Goal: Information Seeking & Learning: Find specific fact

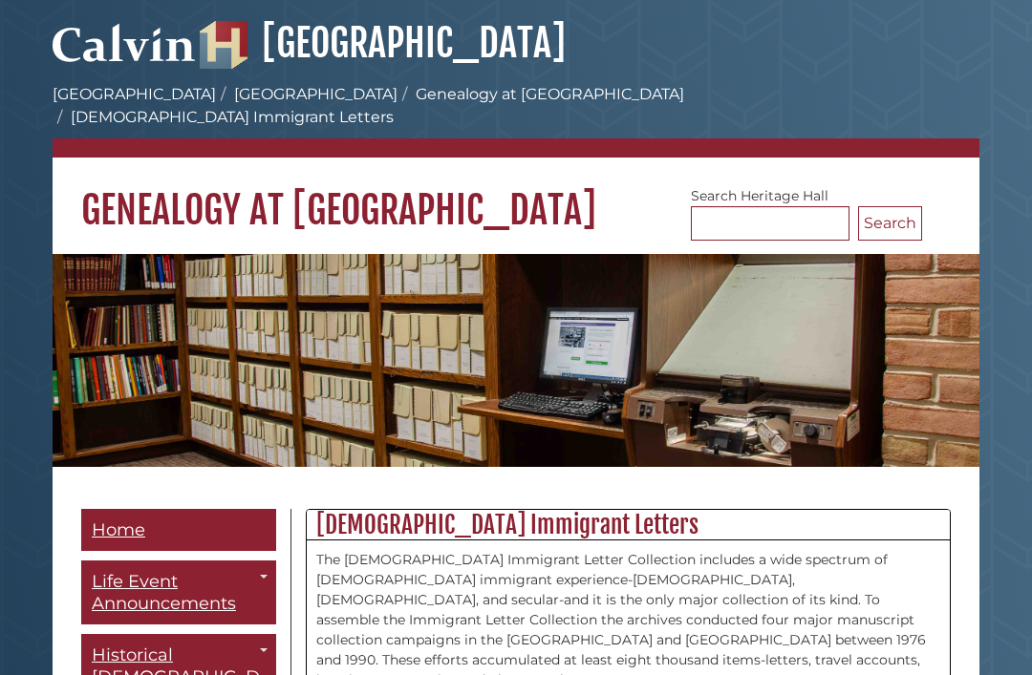
scroll to position [183, 0]
click at [723, 206] on input "Search [GEOGRAPHIC_DATA]" at bounding box center [770, 223] width 159 height 34
type input "*********"
click at [889, 206] on button "Search" at bounding box center [890, 223] width 64 height 34
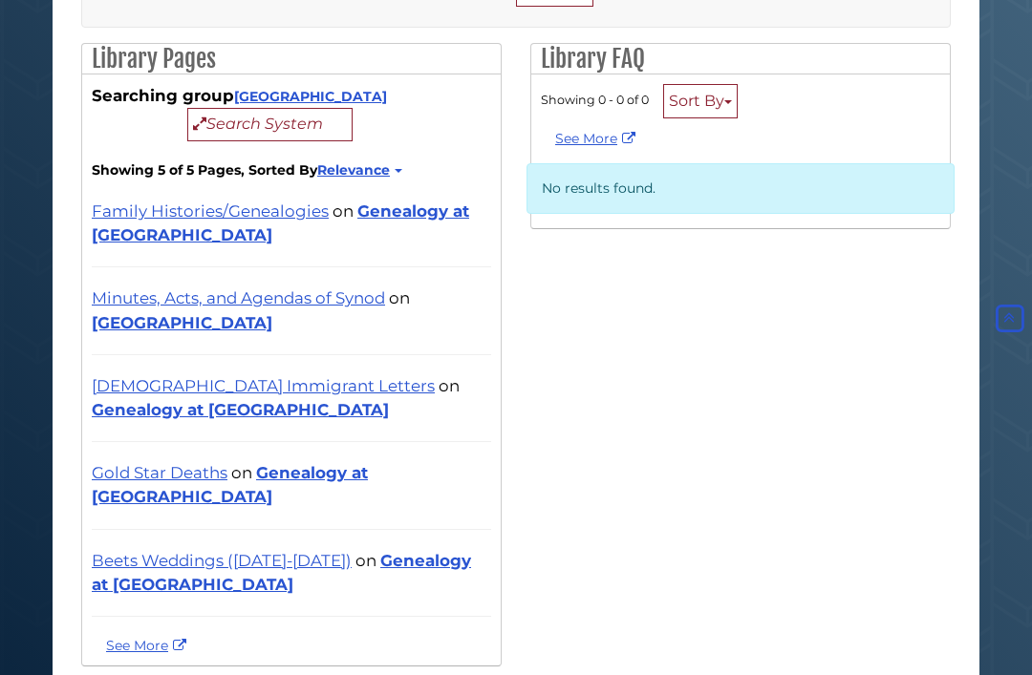
scroll to position [296, 0]
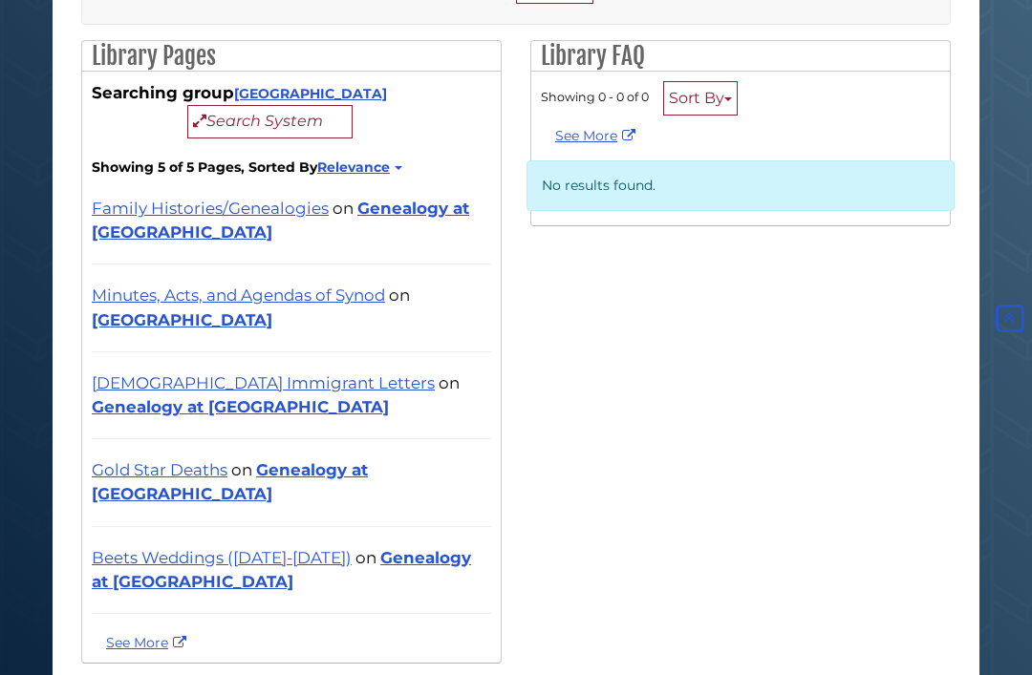
click at [402, 206] on link "Genealogy at [GEOGRAPHIC_DATA]" at bounding box center [280, 220] width 377 height 43
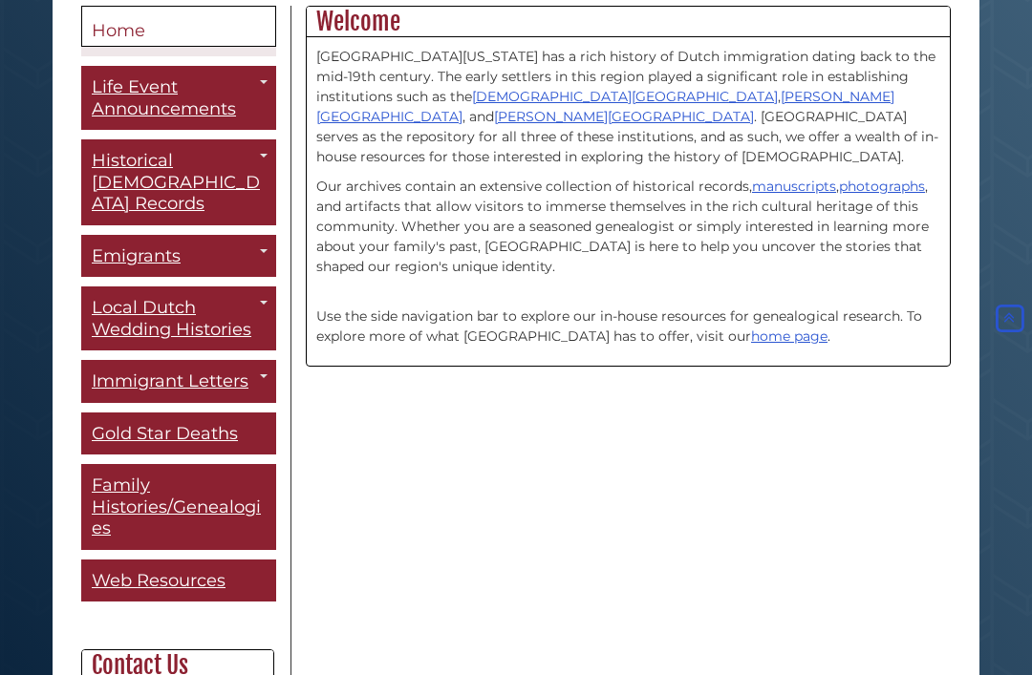
scroll to position [480, 0]
click at [0, 0] on link "[DEMOGRAPHIC_DATA] Emigrants to [GEOGRAPHIC_DATA]" at bounding box center [0, 0] width 0 height 0
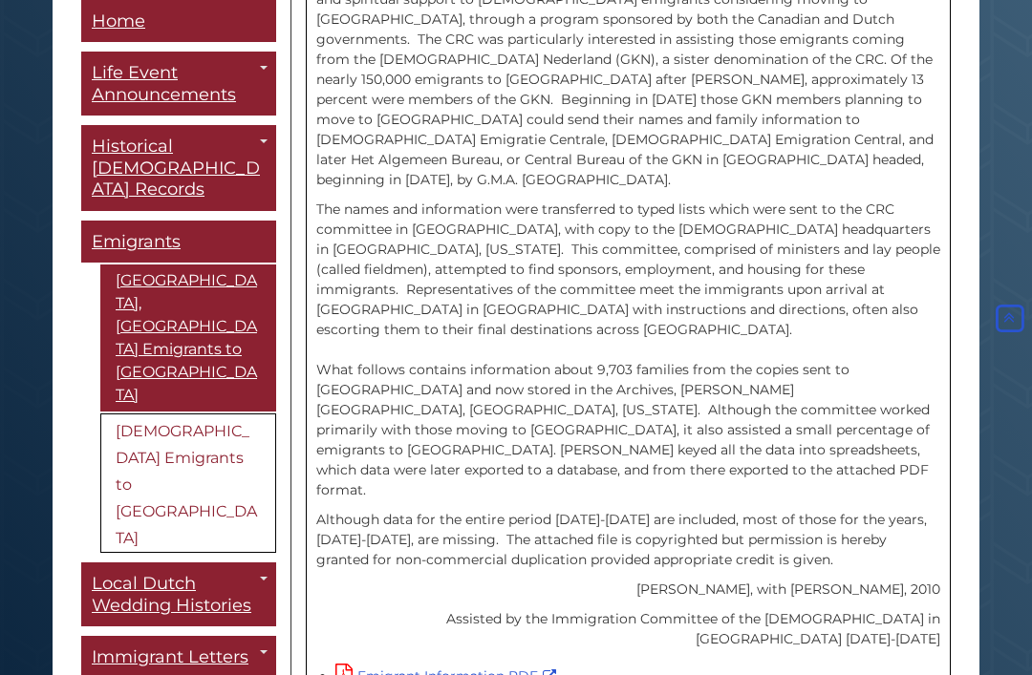
scroll to position [627, 0]
